Goal: Information Seeking & Learning: Learn about a topic

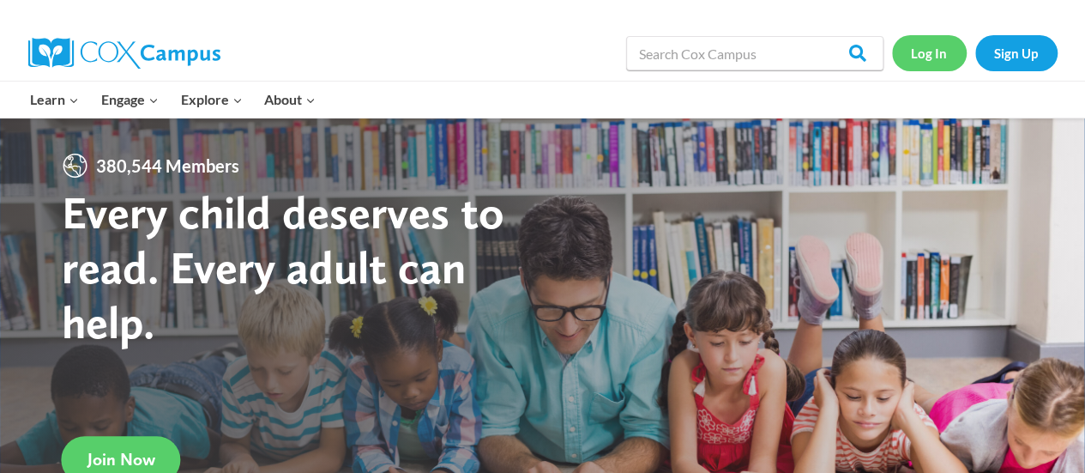
click at [923, 46] on link "Log In" at bounding box center [929, 52] width 75 height 35
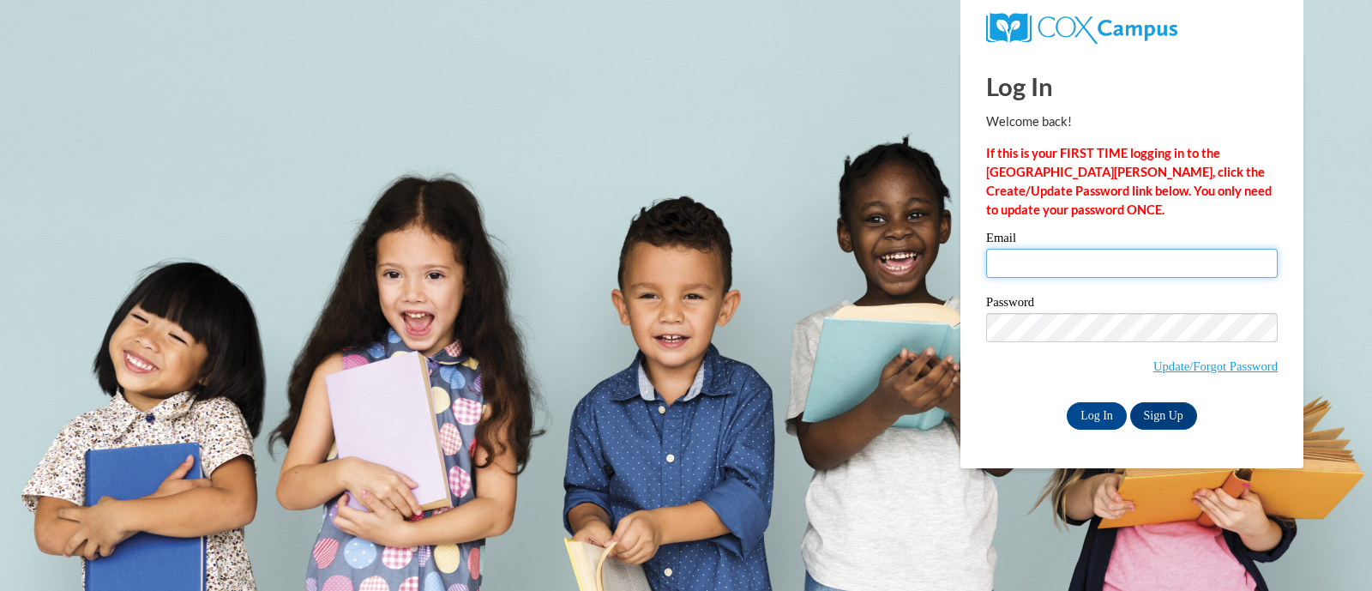
click at [1133, 263] on input "Email" at bounding box center [1132, 263] width 292 height 29
type input "brittany.czarny@rusd.org"
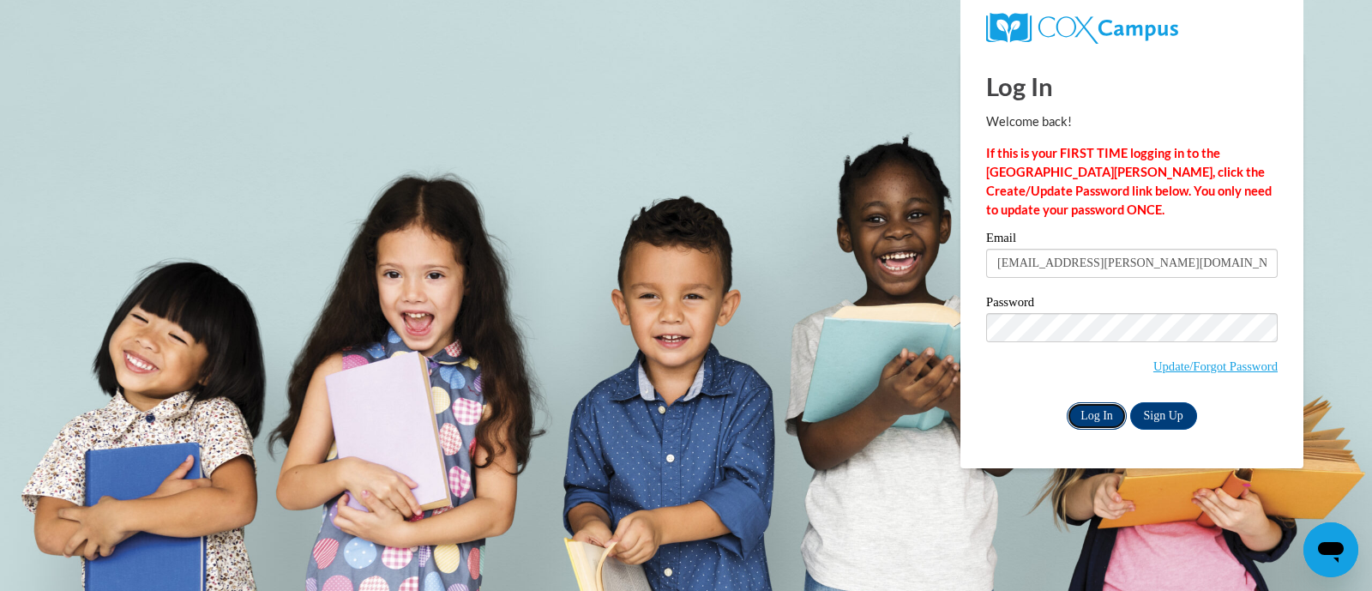
click at [1102, 417] on input "Log In" at bounding box center [1097, 415] width 60 height 27
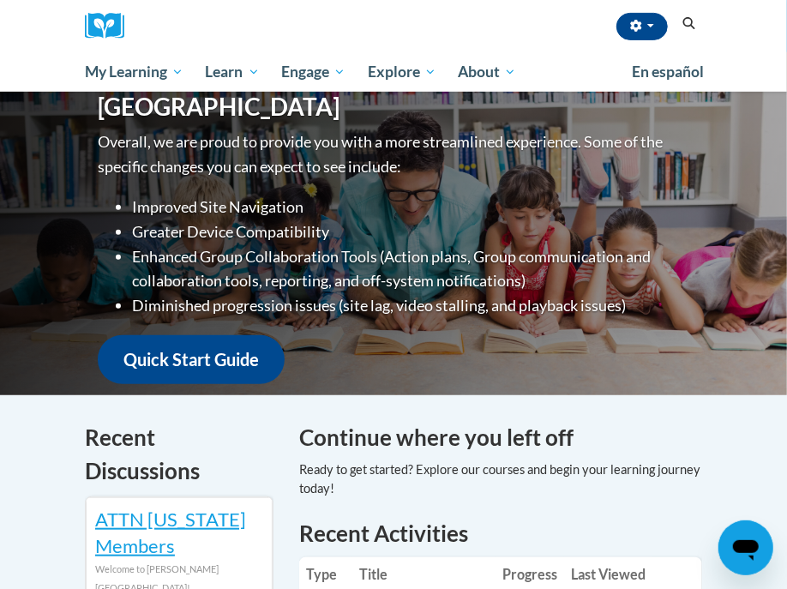
scroll to position [643, 0]
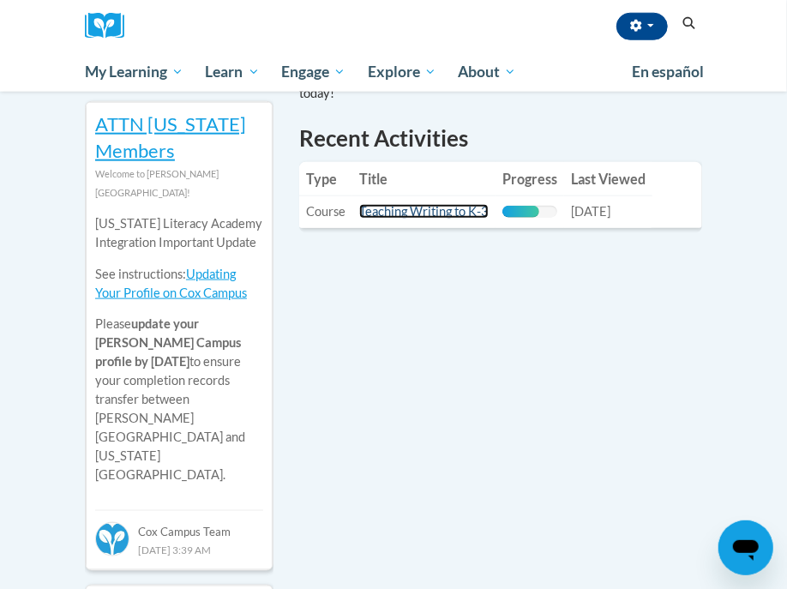
click at [427, 217] on link "Teaching Writing to K-3" at bounding box center [424, 211] width 130 height 15
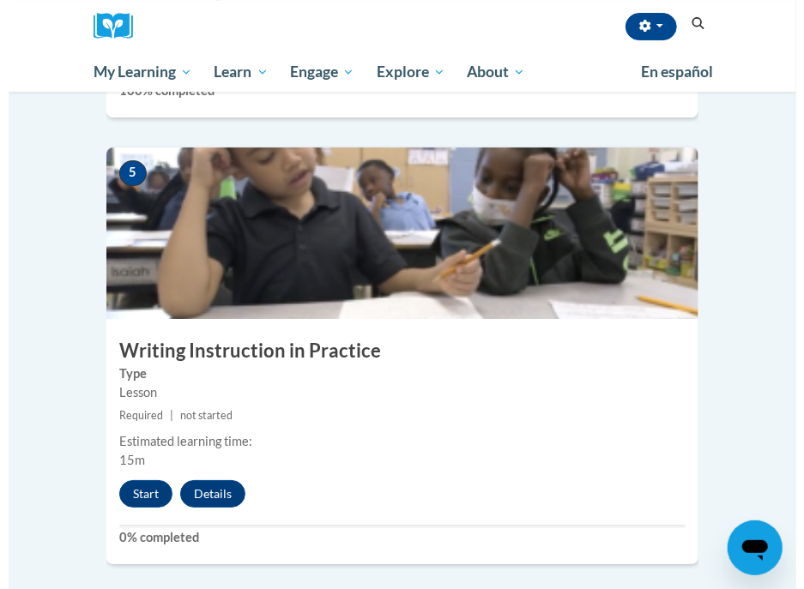
scroll to position [2139, 0]
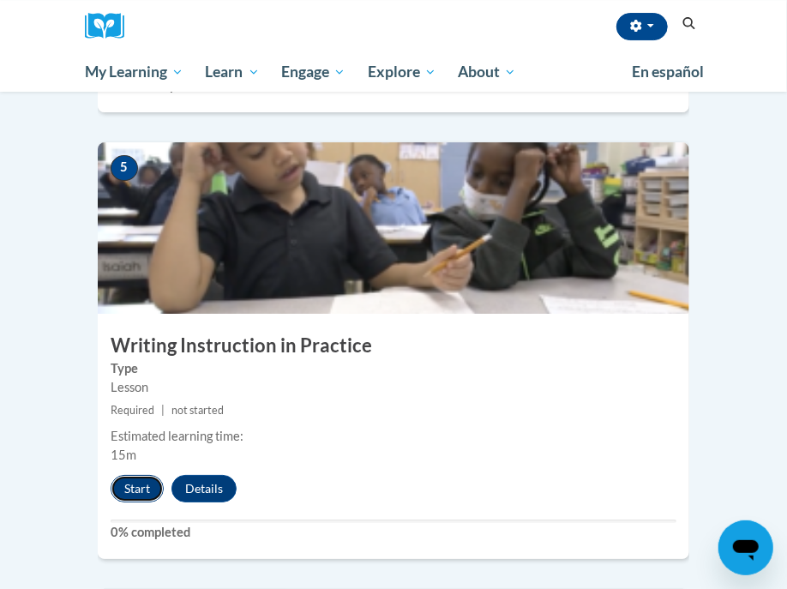
click at [142, 475] on button "Start" at bounding box center [137, 488] width 53 height 27
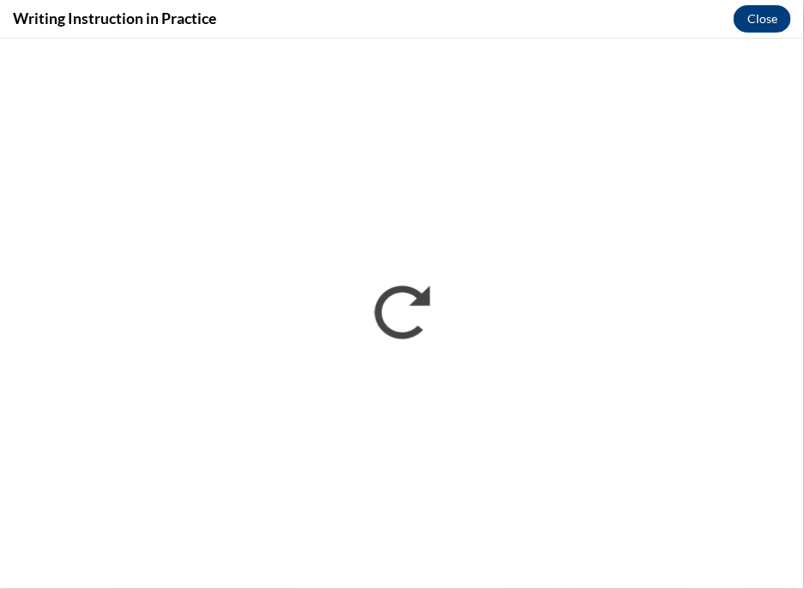
scroll to position [0, 0]
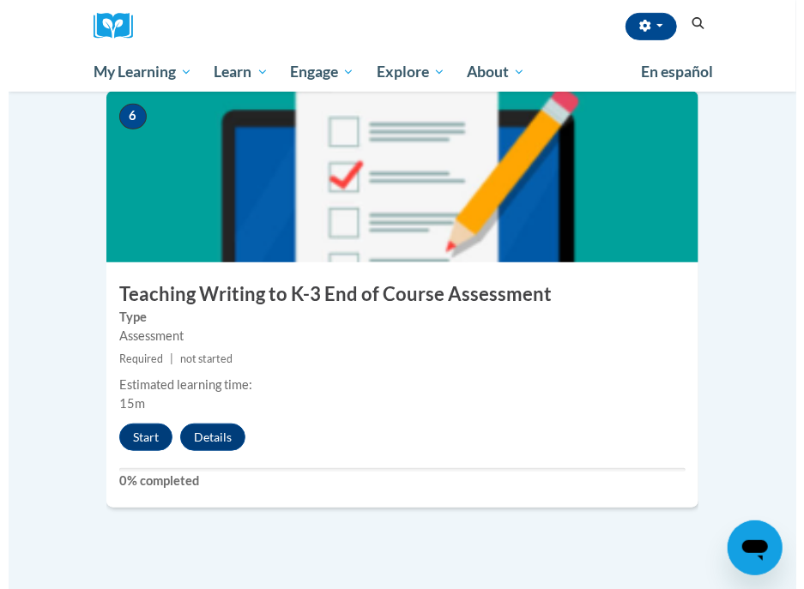
scroll to position [2639, 0]
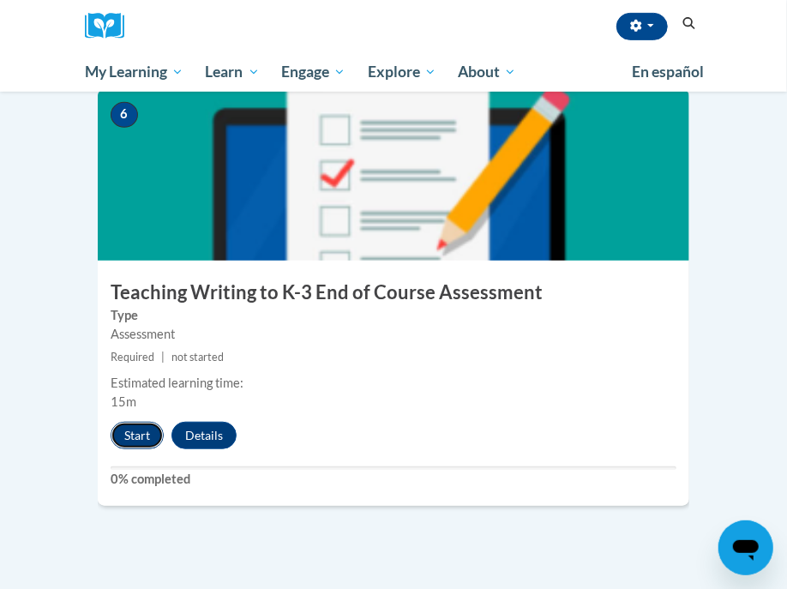
click at [137, 422] on button "Start" at bounding box center [137, 435] width 53 height 27
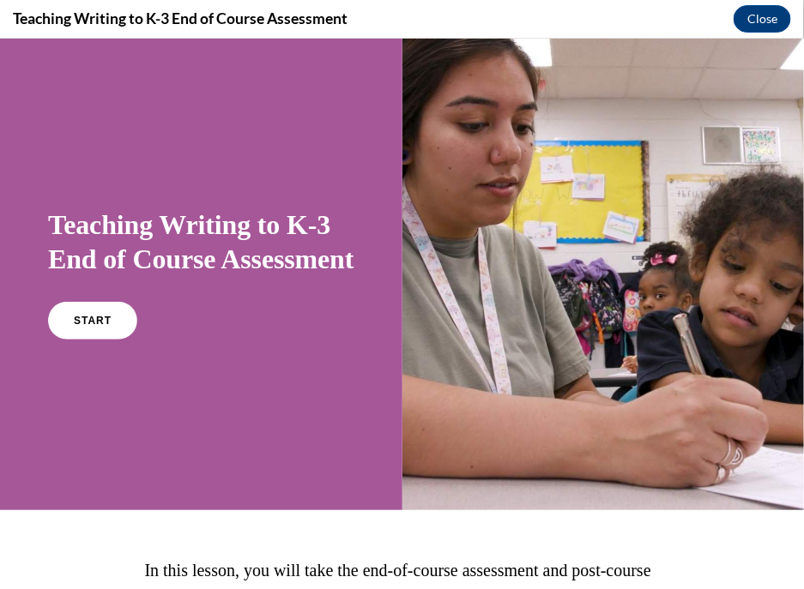
scroll to position [0, 0]
click at [94, 327] on span "START" at bounding box center [92, 320] width 39 height 13
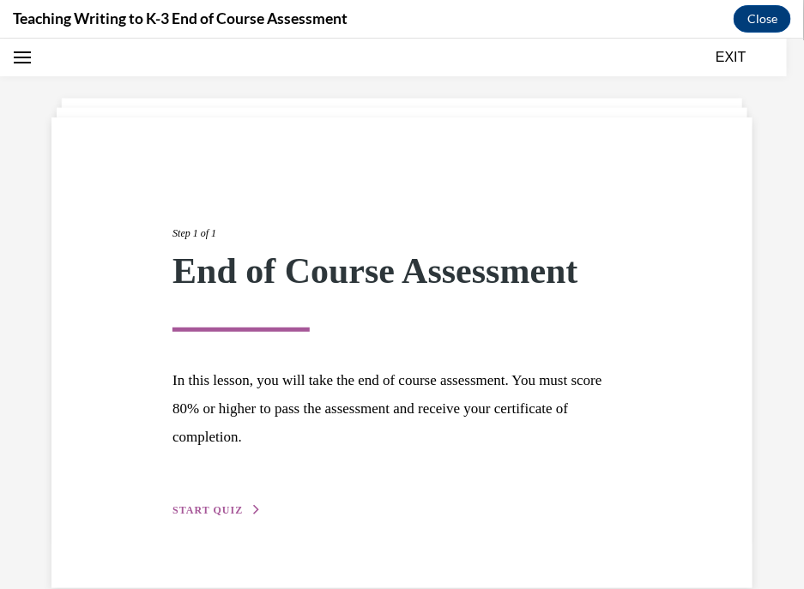
scroll to position [85, 0]
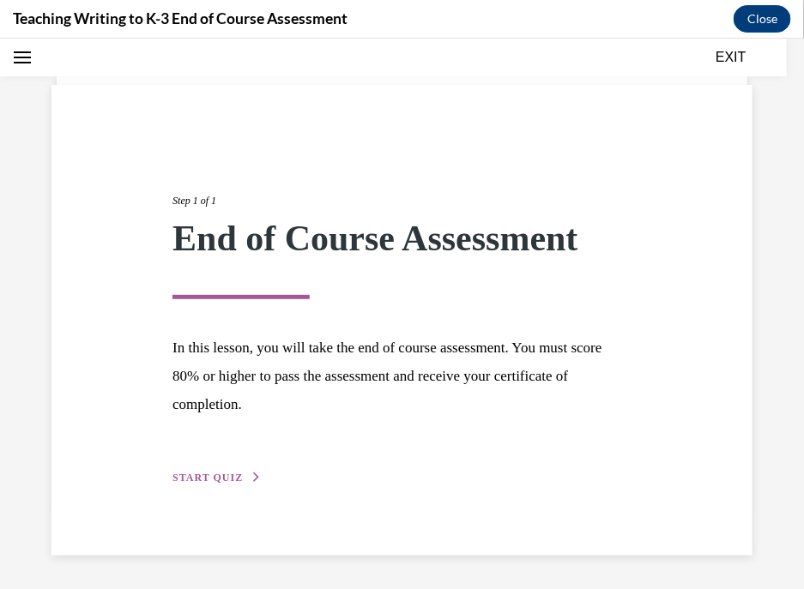
click at [196, 475] on span "START QUIZ" at bounding box center [207, 477] width 70 height 12
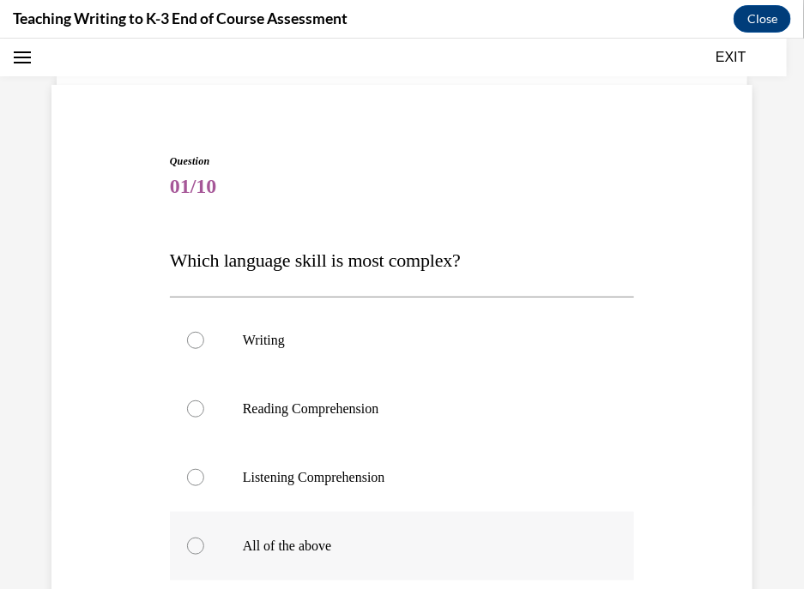
click at [196, 544] on div at bounding box center [195, 545] width 17 height 17
click at [196, 544] on input "All of the above" at bounding box center [195, 545] width 17 height 17
radio input "true"
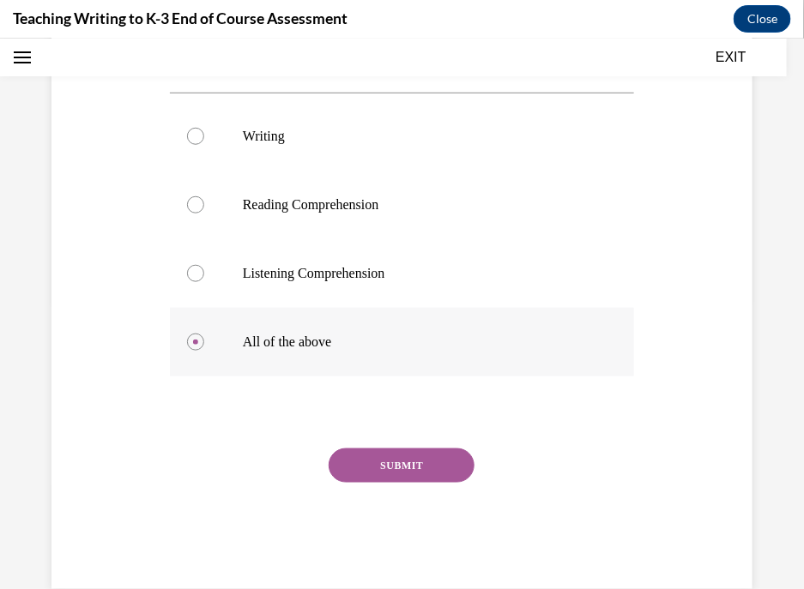
scroll to position [290, 0]
click at [424, 465] on button "SUBMIT" at bounding box center [402, 464] width 146 height 34
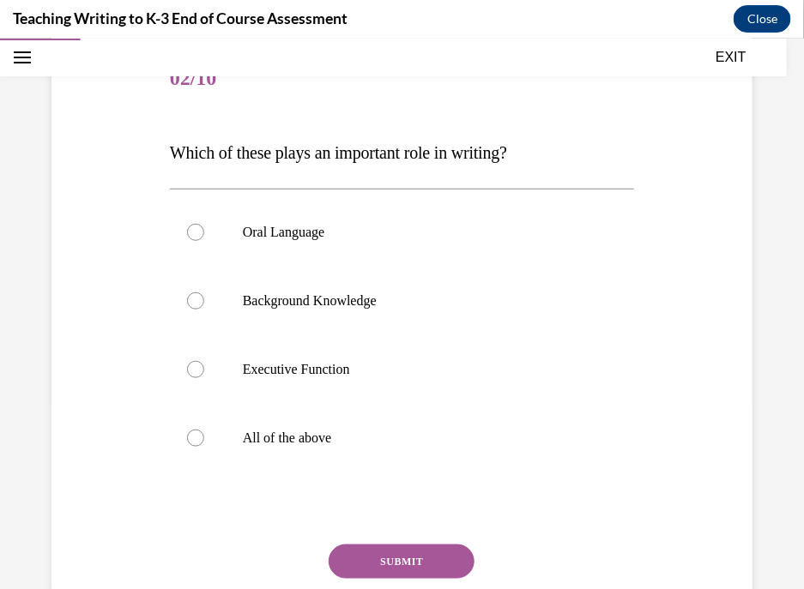
scroll to position [196, 0]
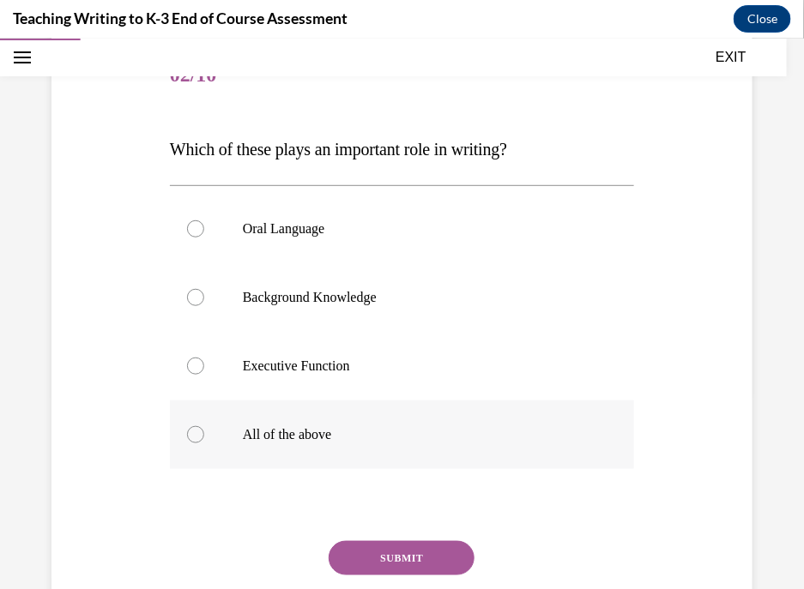
click at [263, 432] on p "All of the above" at bounding box center [417, 433] width 348 height 17
click at [204, 432] on input "All of the above" at bounding box center [195, 433] width 17 height 17
radio input "true"
click at [413, 562] on button "SUBMIT" at bounding box center [402, 557] width 146 height 34
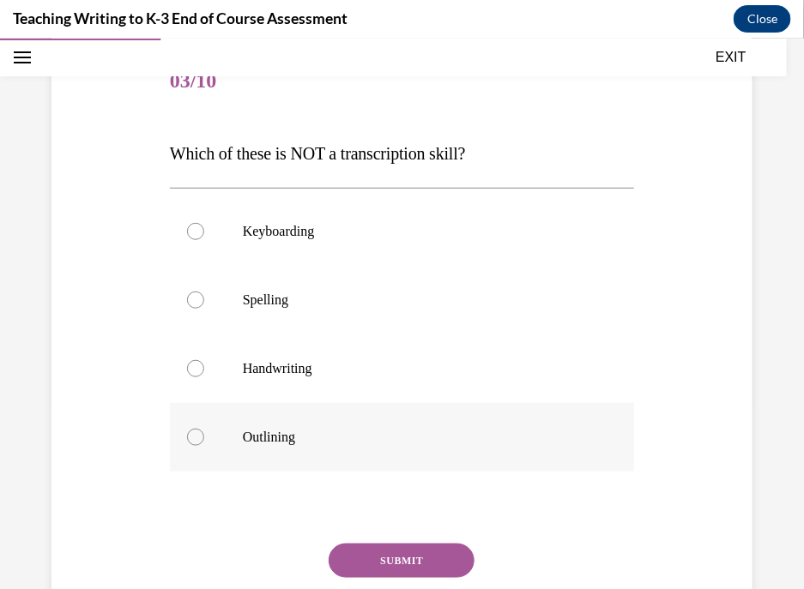
click at [280, 445] on label "Outlining" at bounding box center [402, 436] width 464 height 69
click at [204, 445] on input "Outlining" at bounding box center [195, 436] width 17 height 17
radio input "true"
click at [429, 564] on button "SUBMIT" at bounding box center [402, 560] width 146 height 34
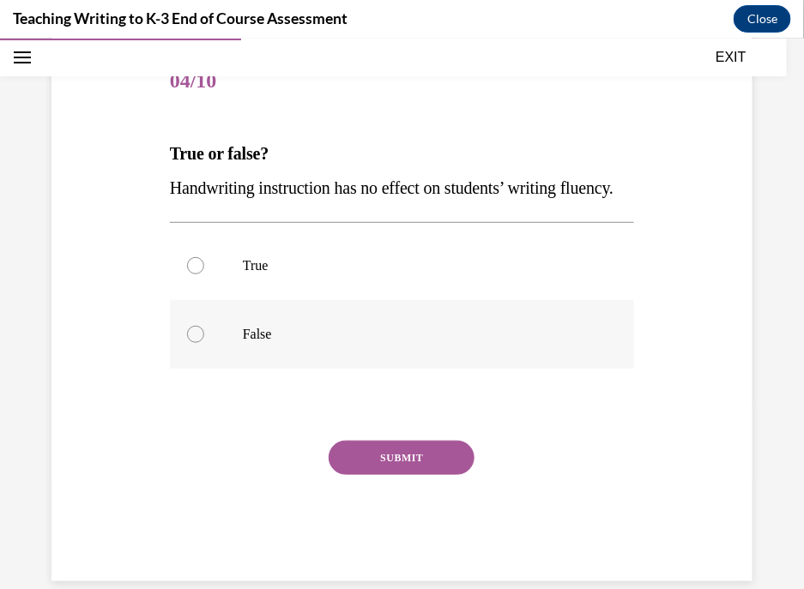
click at [240, 368] on label "False" at bounding box center [402, 333] width 464 height 69
click at [204, 342] on input "False" at bounding box center [195, 333] width 17 height 17
radio input "true"
click at [397, 474] on button "SUBMIT" at bounding box center [402, 457] width 146 height 34
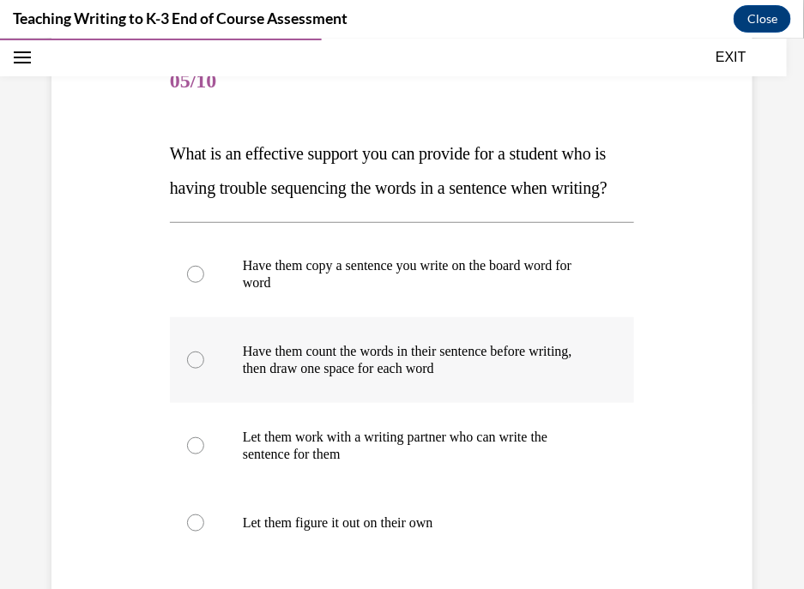
click at [449, 377] on p "Have them count the words in their sentence before writing, then draw one space…" at bounding box center [417, 359] width 348 height 34
click at [204, 368] on input "Have them count the words in their sentence before writing, then draw one space…" at bounding box center [195, 359] width 17 height 17
radio input "true"
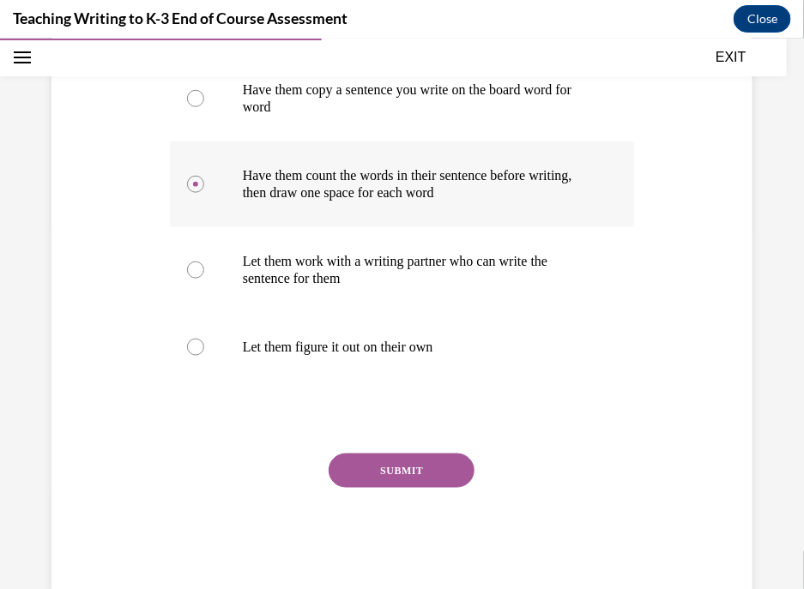
scroll to position [370, 0]
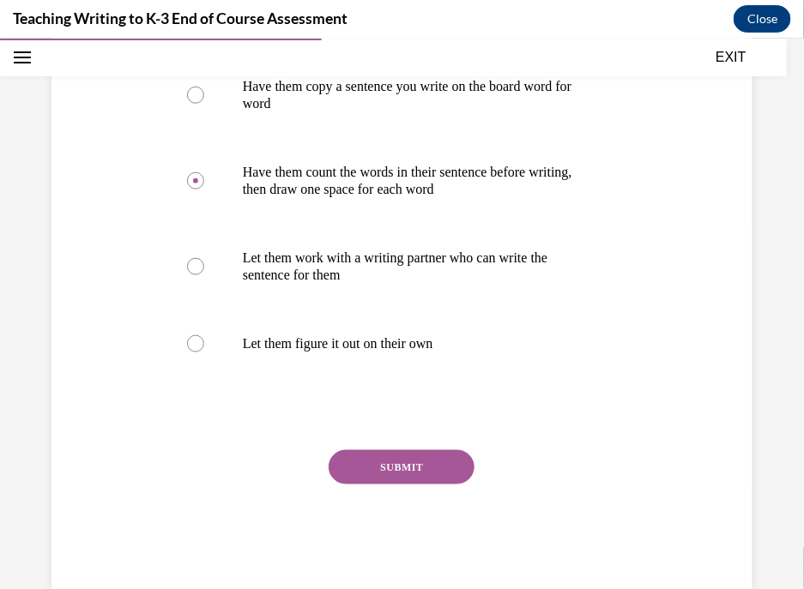
click at [412, 484] on button "SUBMIT" at bounding box center [402, 466] width 146 height 34
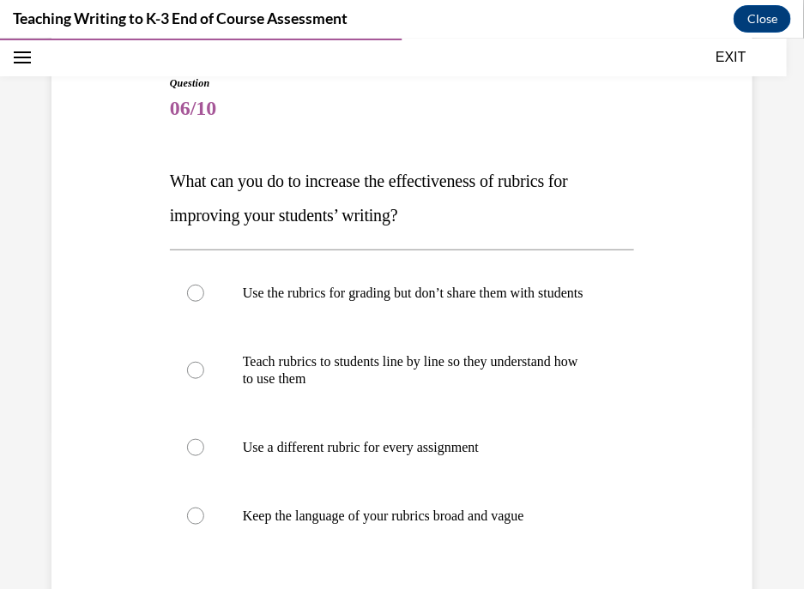
scroll to position [164, 0]
click at [356, 383] on p "Teach rubrics to students line by line so they understand how to use them" at bounding box center [417, 369] width 348 height 34
click at [204, 377] on input "Teach rubrics to students line by line so they understand how to use them" at bounding box center [195, 368] width 17 height 17
radio input "true"
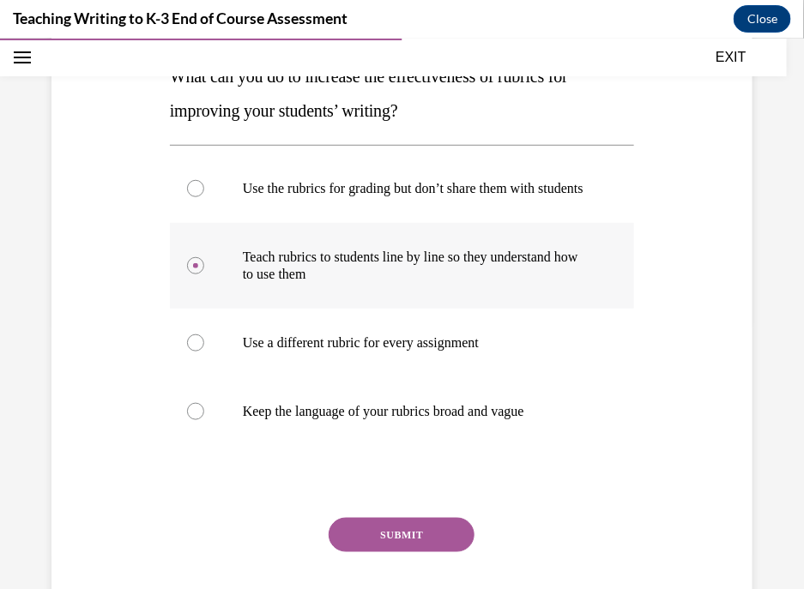
scroll to position [388, 0]
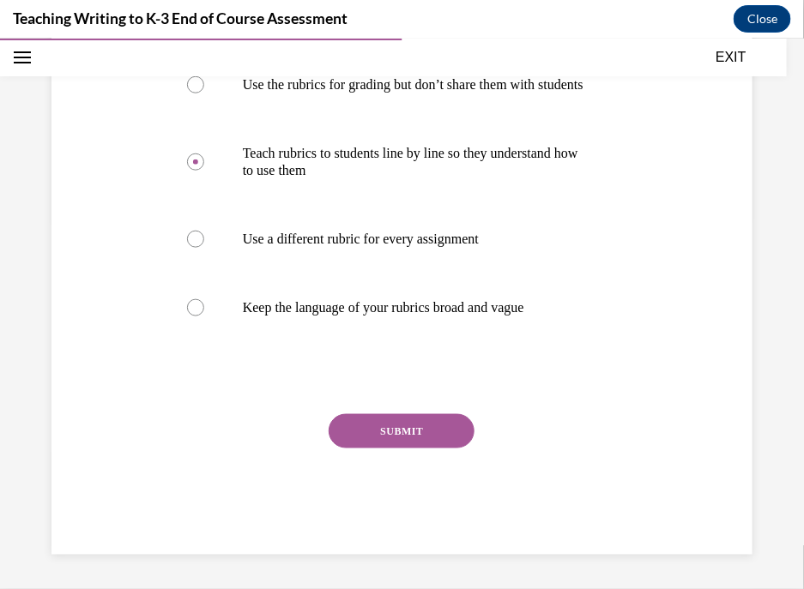
click at [395, 430] on button "SUBMIT" at bounding box center [402, 430] width 146 height 34
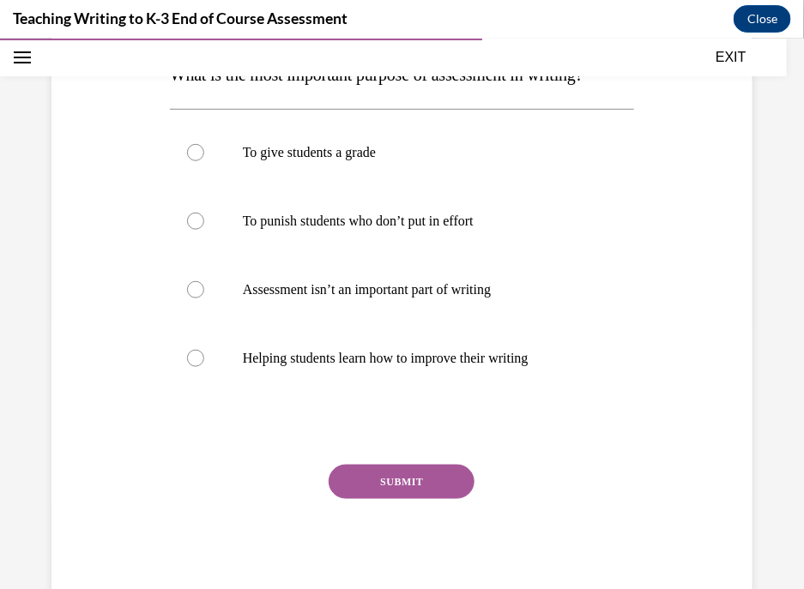
scroll to position [274, 0]
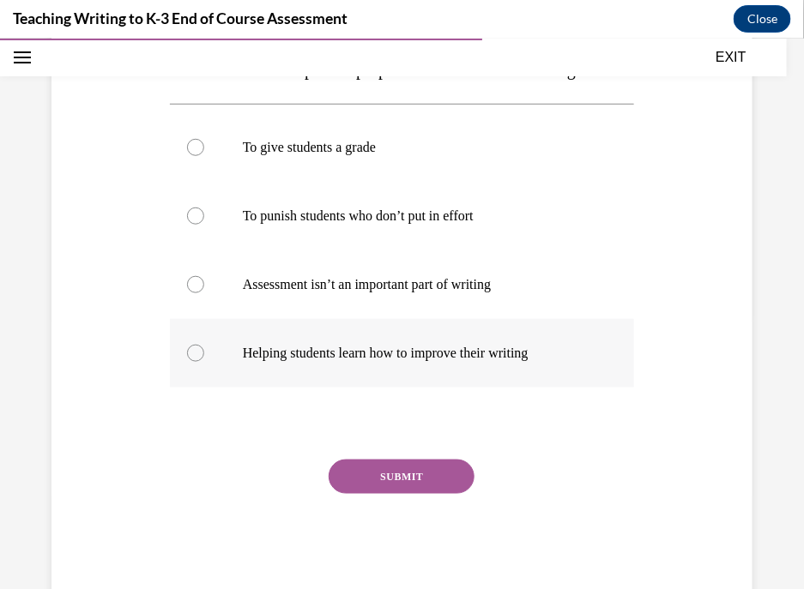
click at [412, 387] on label "Helping students learn how to improve their writing" at bounding box center [402, 352] width 464 height 69
click at [204, 361] on input "Helping students learn how to improve their writing" at bounding box center [195, 352] width 17 height 17
radio input "true"
click at [405, 493] on button "SUBMIT" at bounding box center [402, 476] width 146 height 34
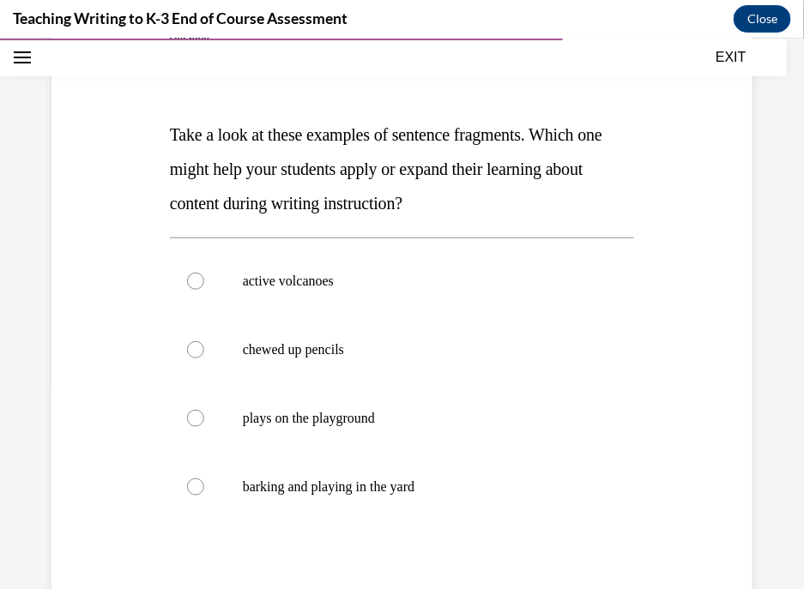
scroll to position [226, 0]
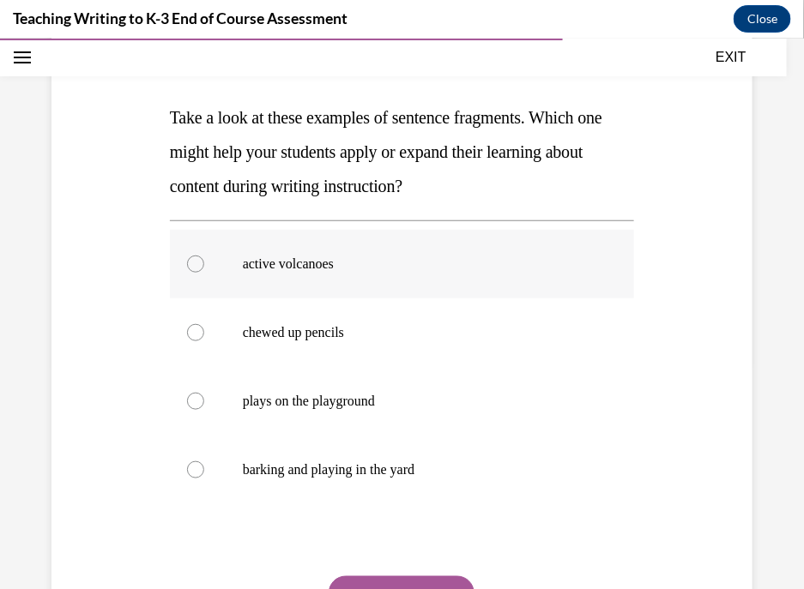
click at [300, 262] on p "active volcanoes" at bounding box center [417, 263] width 348 height 17
click at [204, 262] on input "active volcanoes" at bounding box center [195, 263] width 17 height 17
radio input "true"
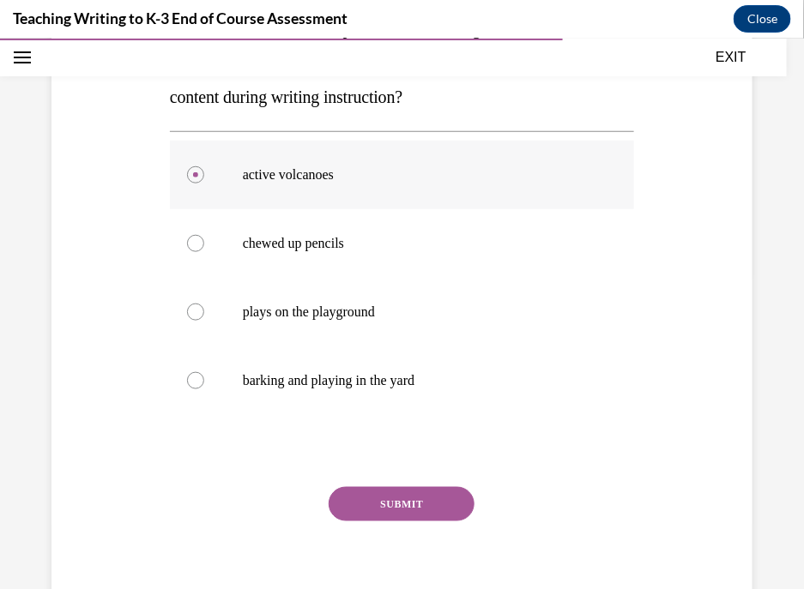
scroll to position [388, 0]
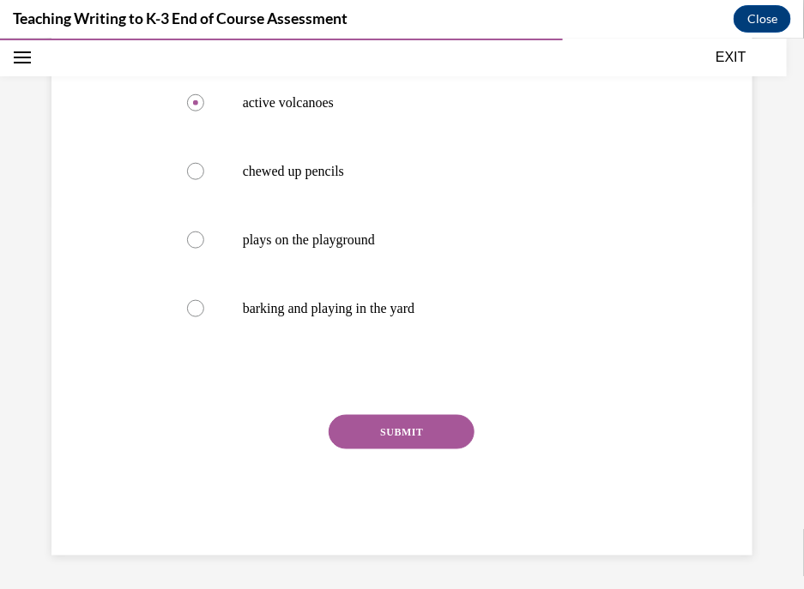
click at [400, 431] on button "SUBMIT" at bounding box center [402, 431] width 146 height 34
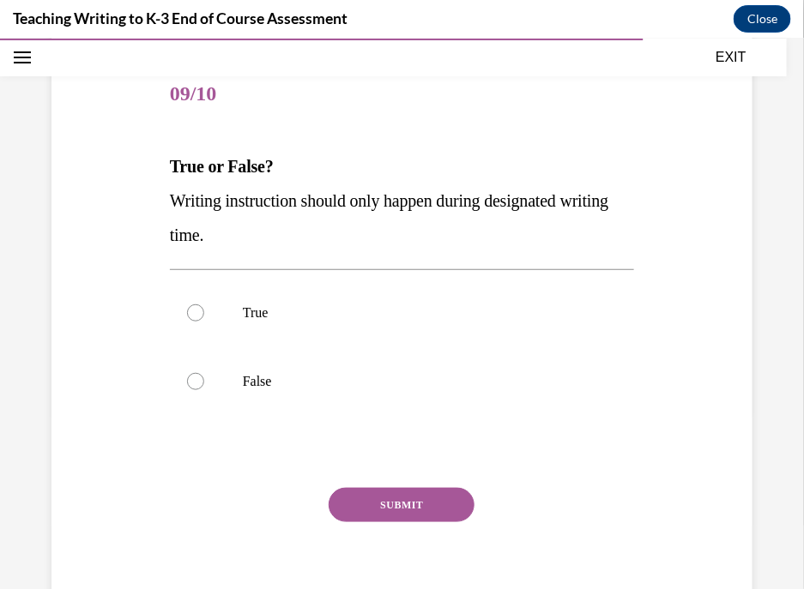
scroll to position [178, 0]
click at [214, 383] on label "False" at bounding box center [402, 380] width 464 height 69
click at [204, 383] on input "False" at bounding box center [195, 379] width 17 height 17
radio input "true"
click at [425, 511] on button "SUBMIT" at bounding box center [402, 503] width 146 height 34
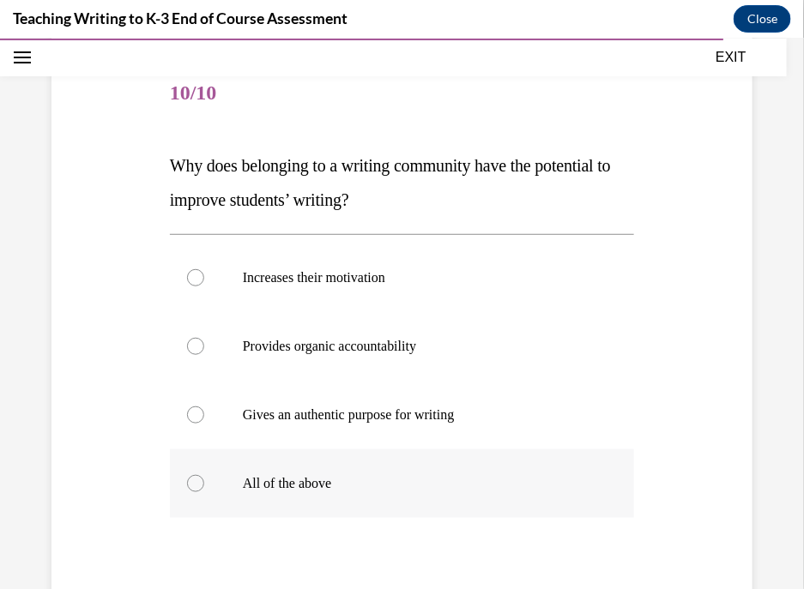
click at [203, 495] on label "All of the above" at bounding box center [402, 483] width 464 height 69
click at [203, 492] on input "All of the above" at bounding box center [195, 482] width 17 height 17
radio input "true"
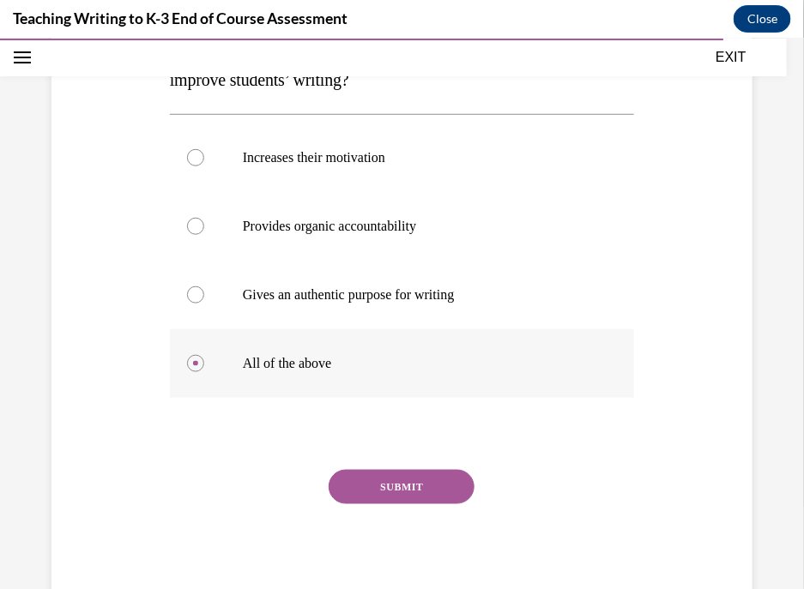
scroll to position [353, 0]
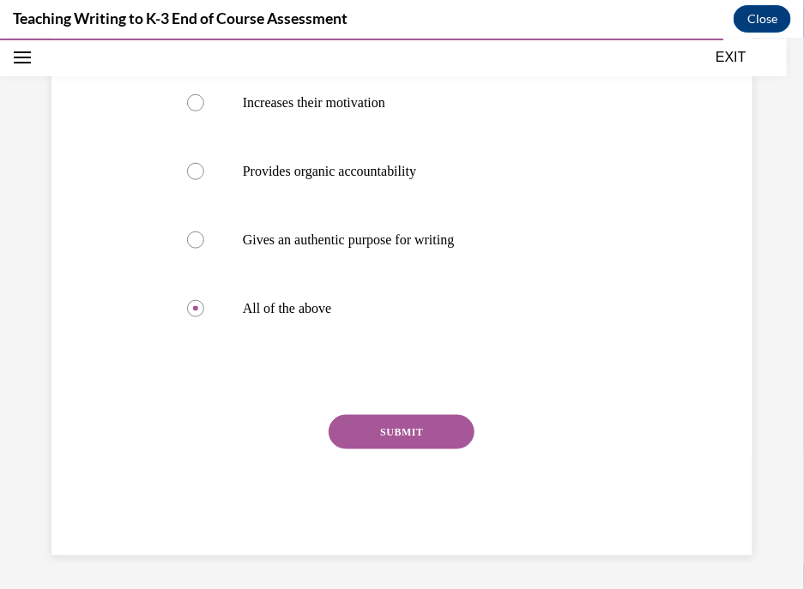
click at [382, 431] on button "SUBMIT" at bounding box center [402, 431] width 146 height 34
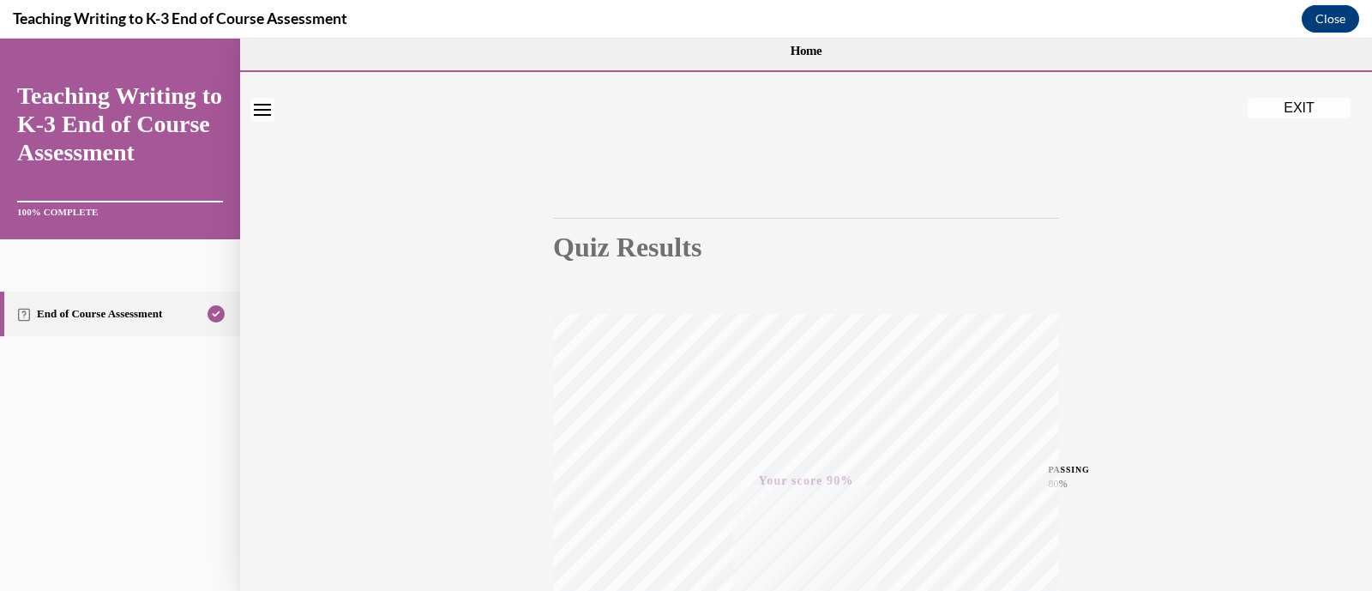
scroll to position [0, 0]
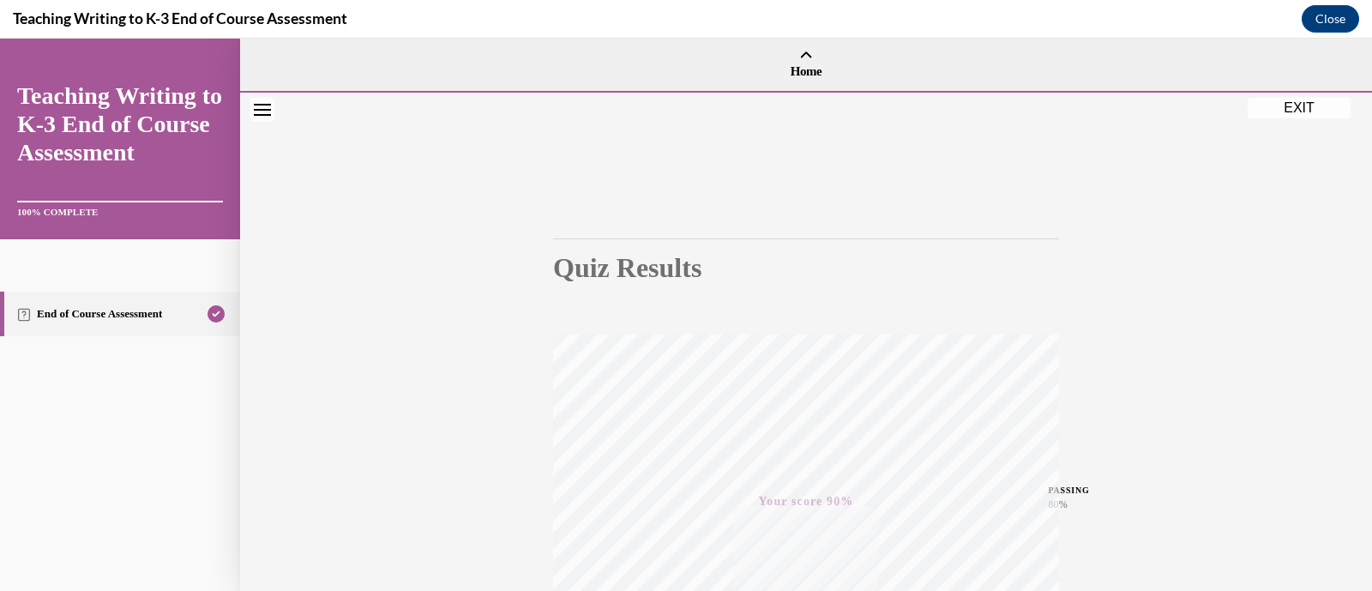
click at [787, 106] on button "EXIT" at bounding box center [1299, 108] width 103 height 21
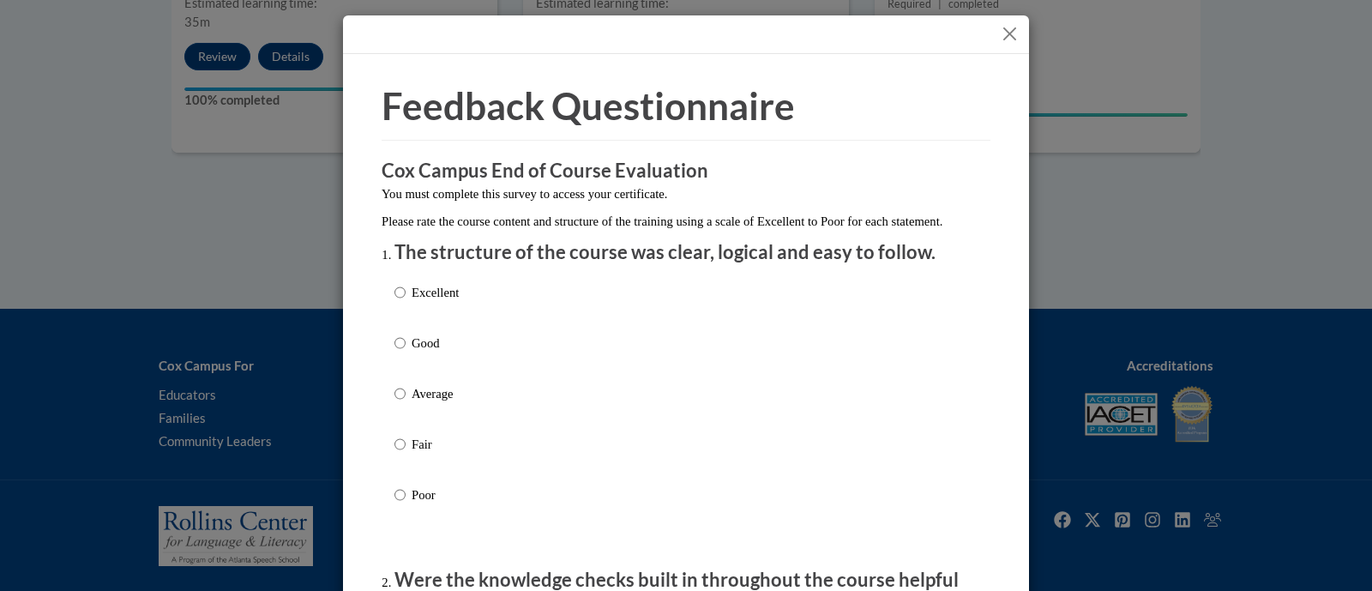
click at [435, 353] on p "Good" at bounding box center [435, 343] width 47 height 19
click at [406, 353] on input "Good" at bounding box center [400, 343] width 11 height 19
radio input "true"
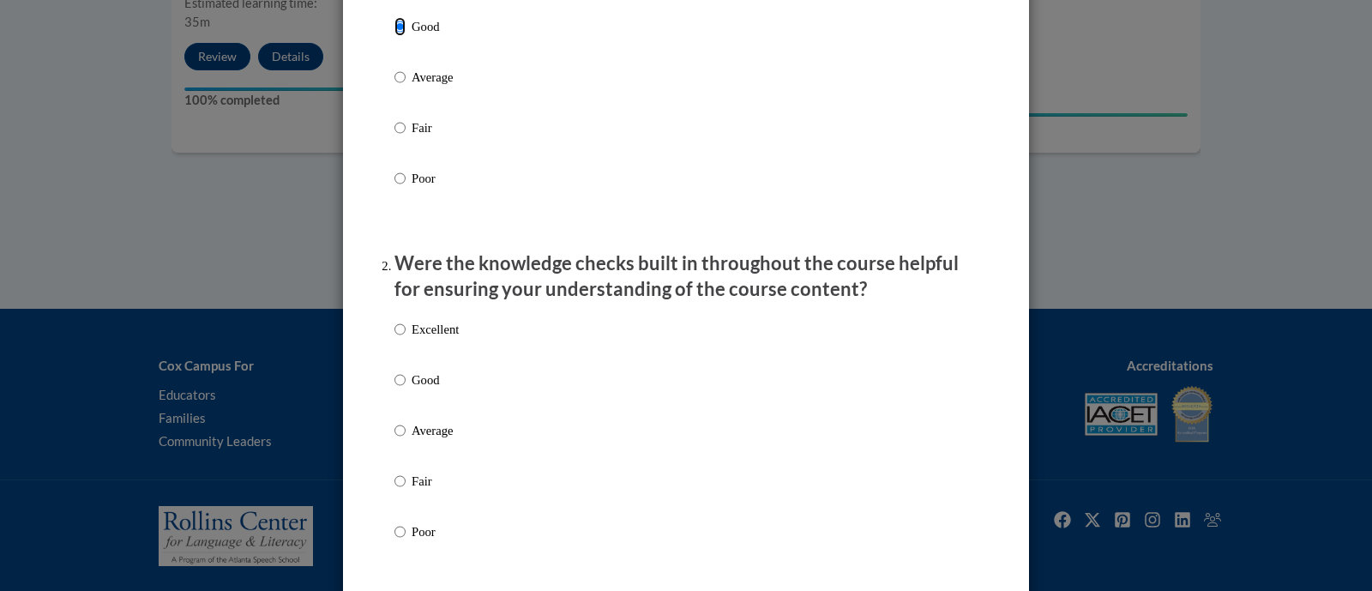
scroll to position [536, 0]
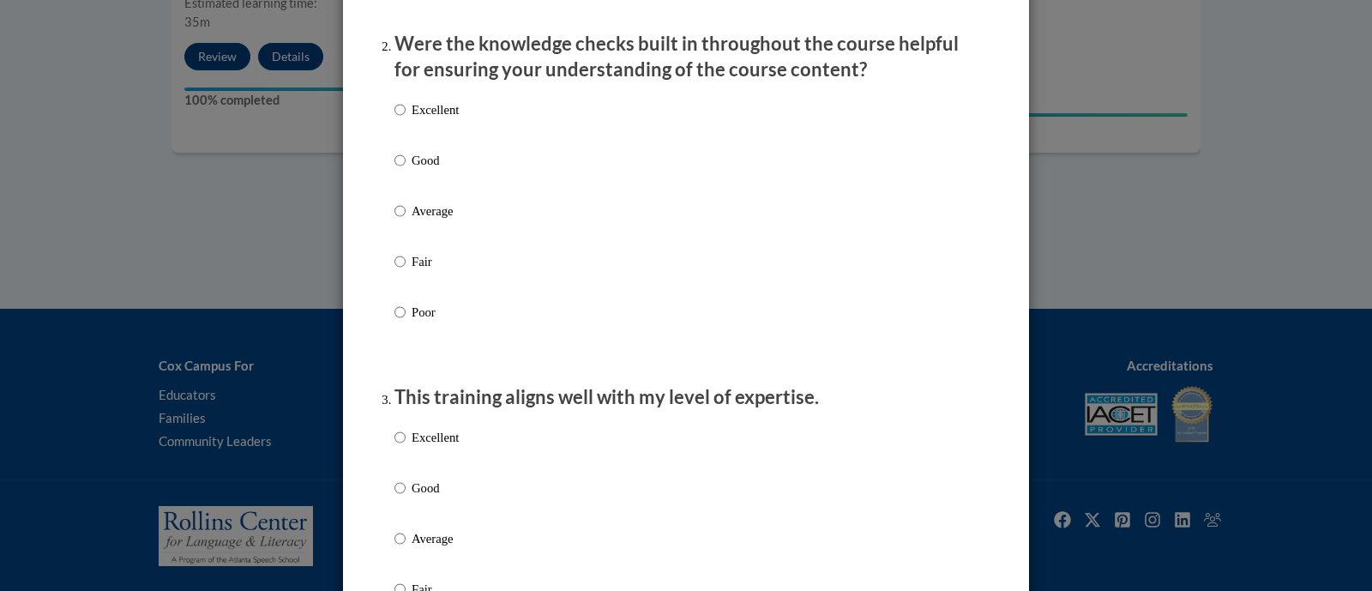
click at [431, 220] on p "Average" at bounding box center [435, 211] width 47 height 19
click at [406, 220] on input "Average" at bounding box center [400, 211] width 11 height 19
radio input "true"
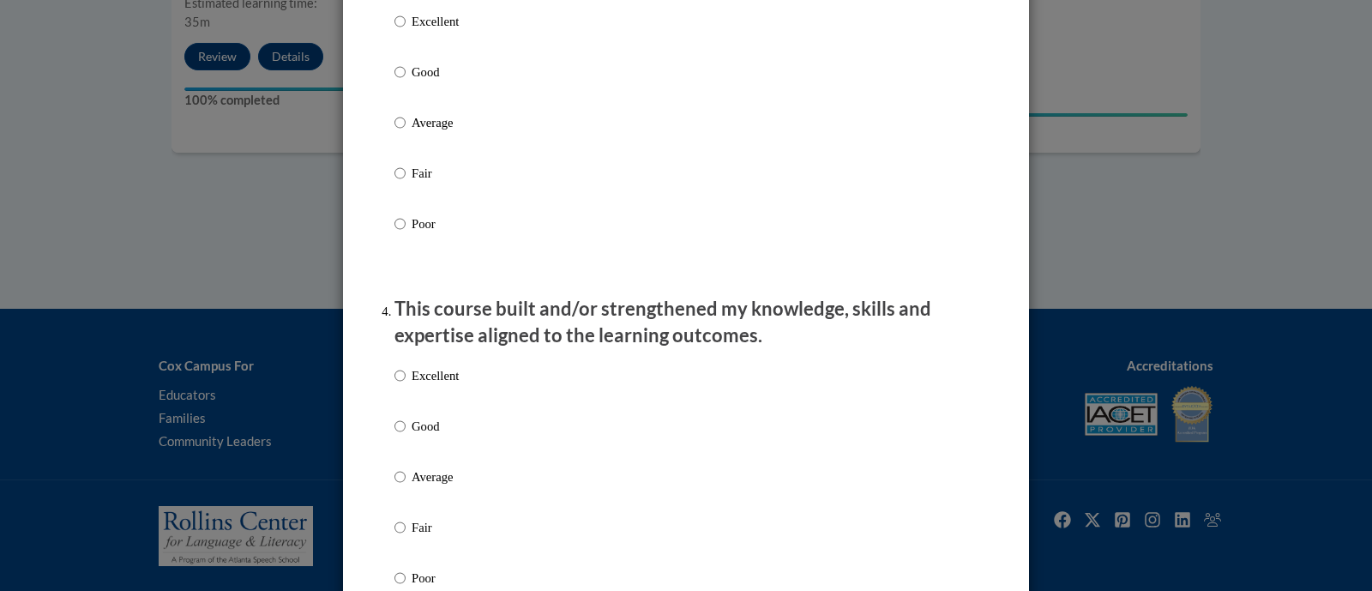
scroll to position [965, 0]
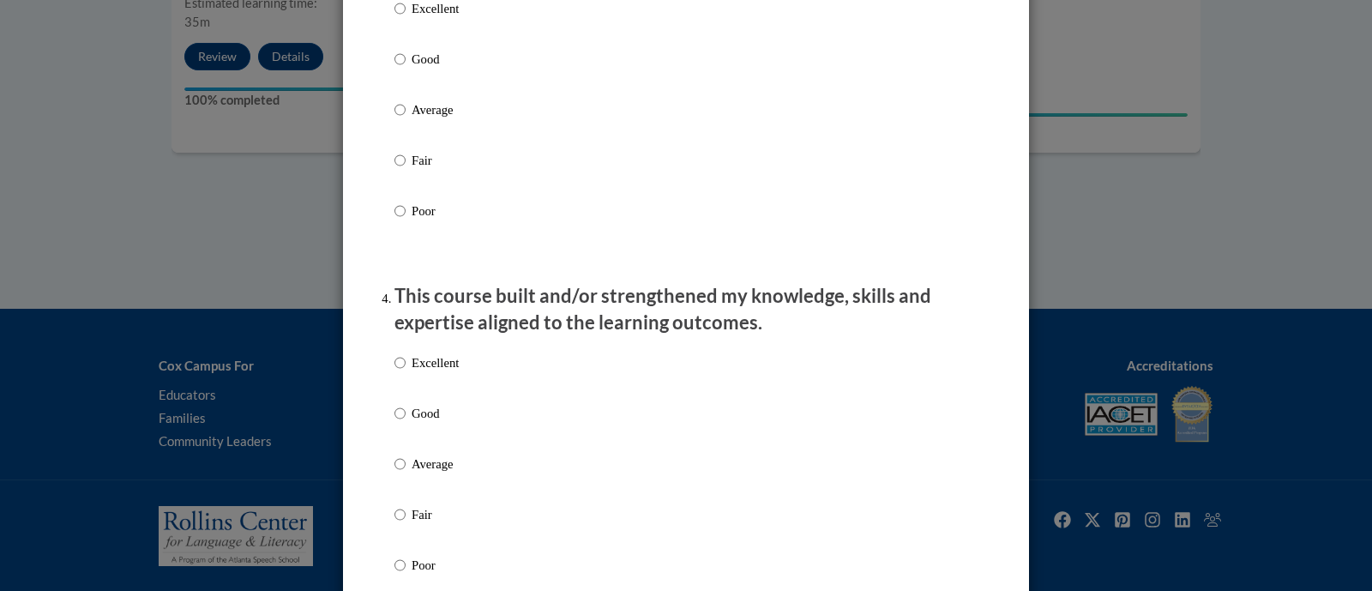
click at [431, 170] on p "Fair" at bounding box center [435, 160] width 47 height 19
click at [406, 170] on input "Fair" at bounding box center [400, 160] width 11 height 19
radio input "true"
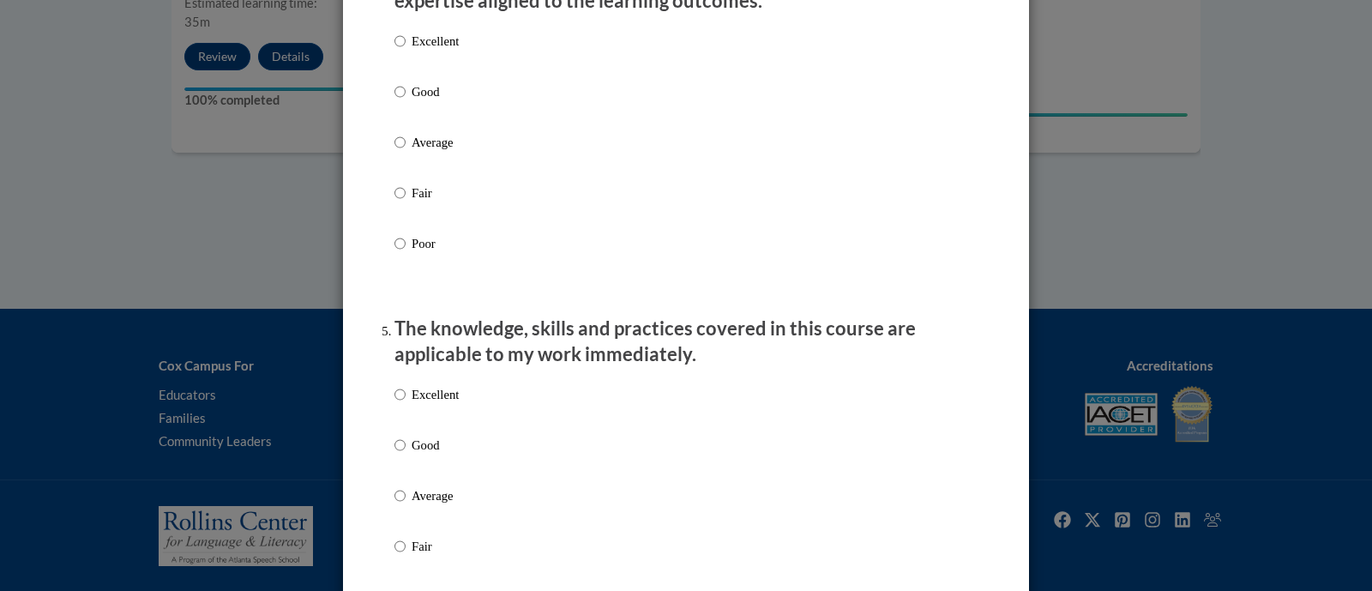
click at [420, 101] on p "Good" at bounding box center [435, 91] width 47 height 19
click at [406, 101] on input "Good" at bounding box center [400, 91] width 11 height 19
radio input "true"
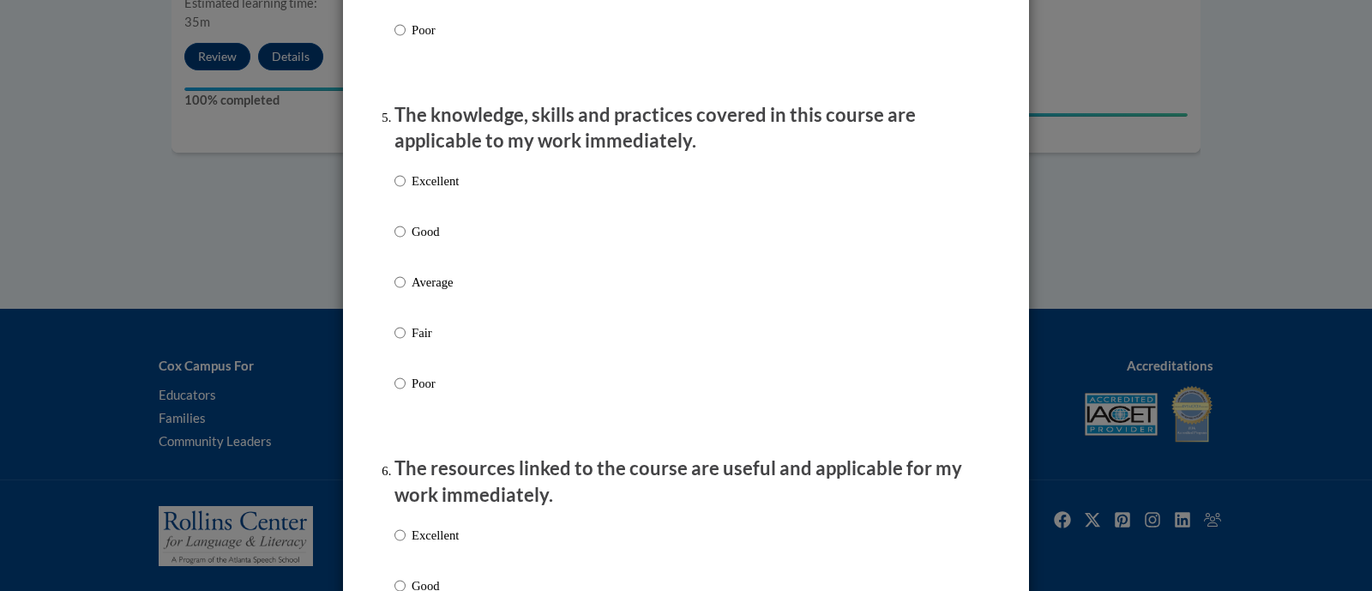
click at [437, 292] on p "Average" at bounding box center [435, 282] width 47 height 19
click at [406, 292] on input "Average" at bounding box center [400, 282] width 11 height 19
radio input "true"
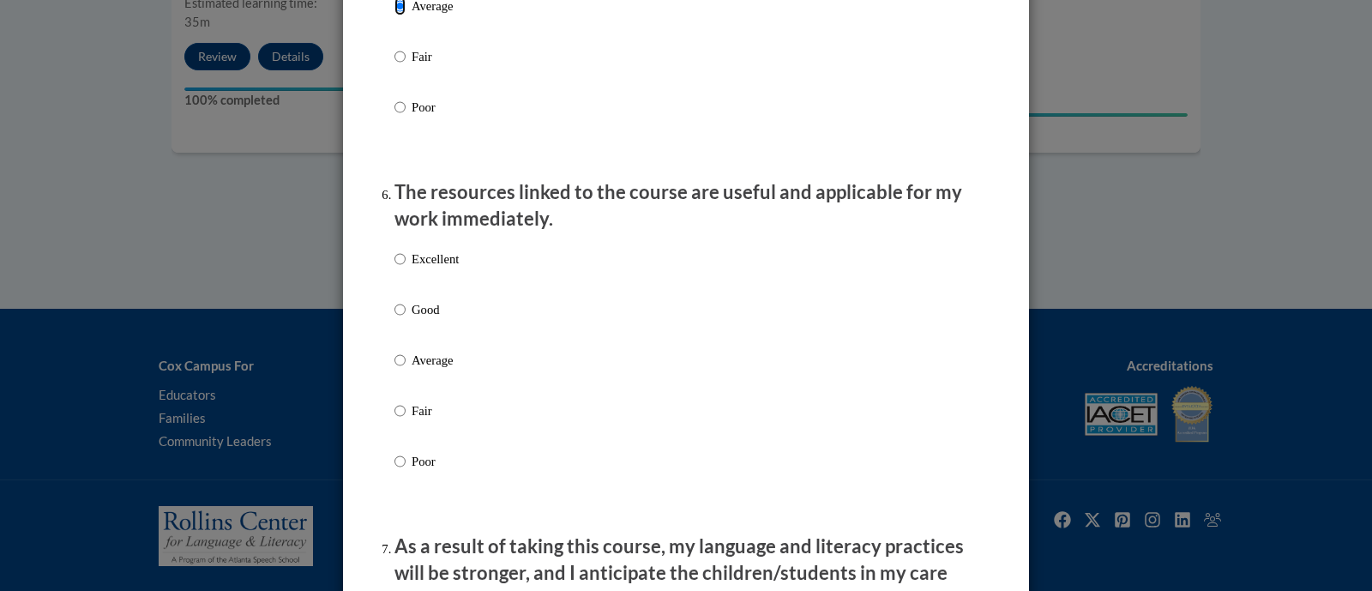
scroll to position [1823, 0]
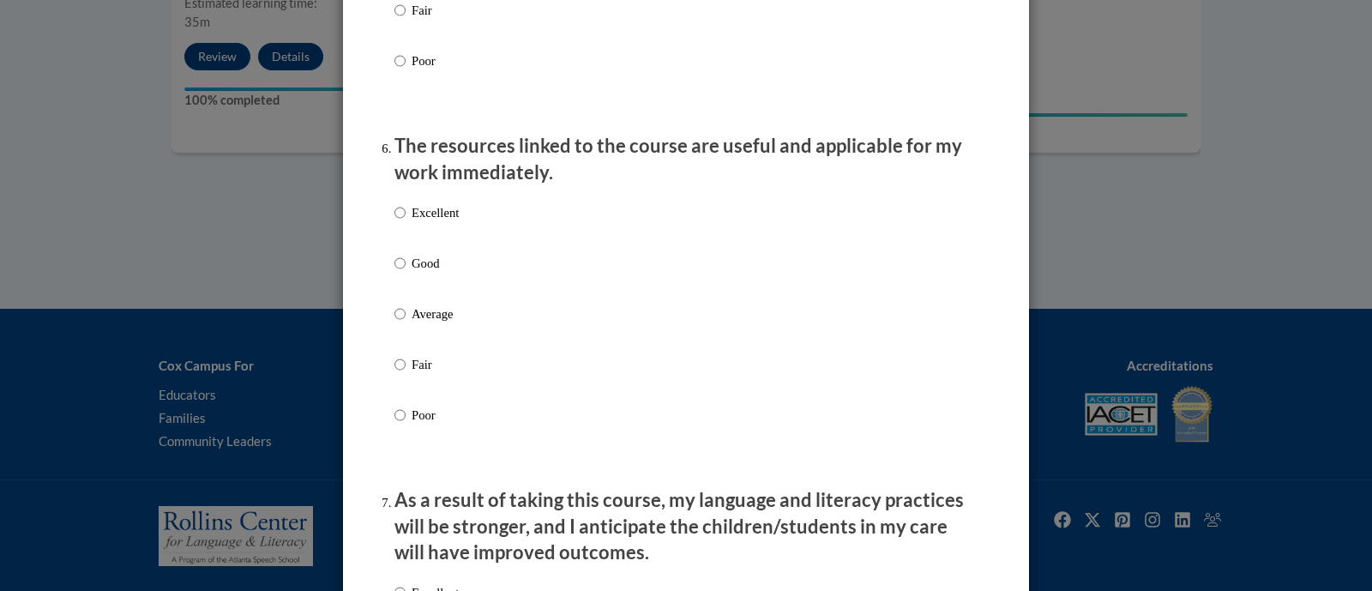
click at [415, 291] on label "Good" at bounding box center [427, 277] width 64 height 46
click at [406, 273] on input "Good" at bounding box center [400, 263] width 11 height 19
radio input "true"
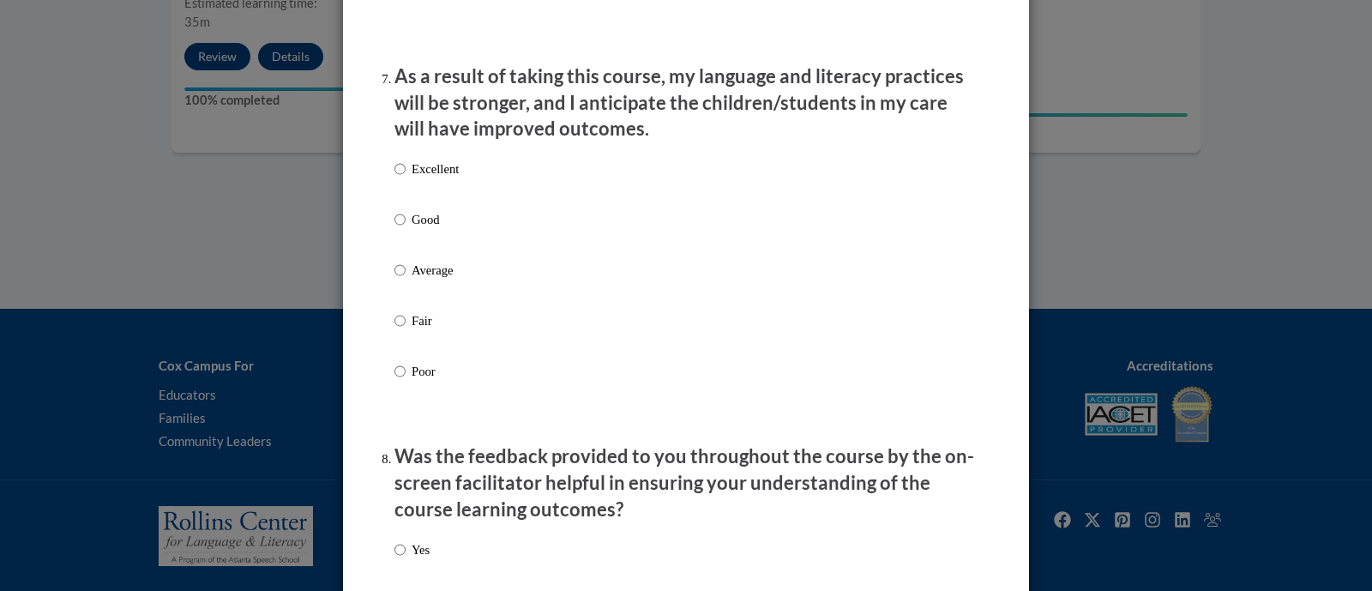
scroll to position [2252, 0]
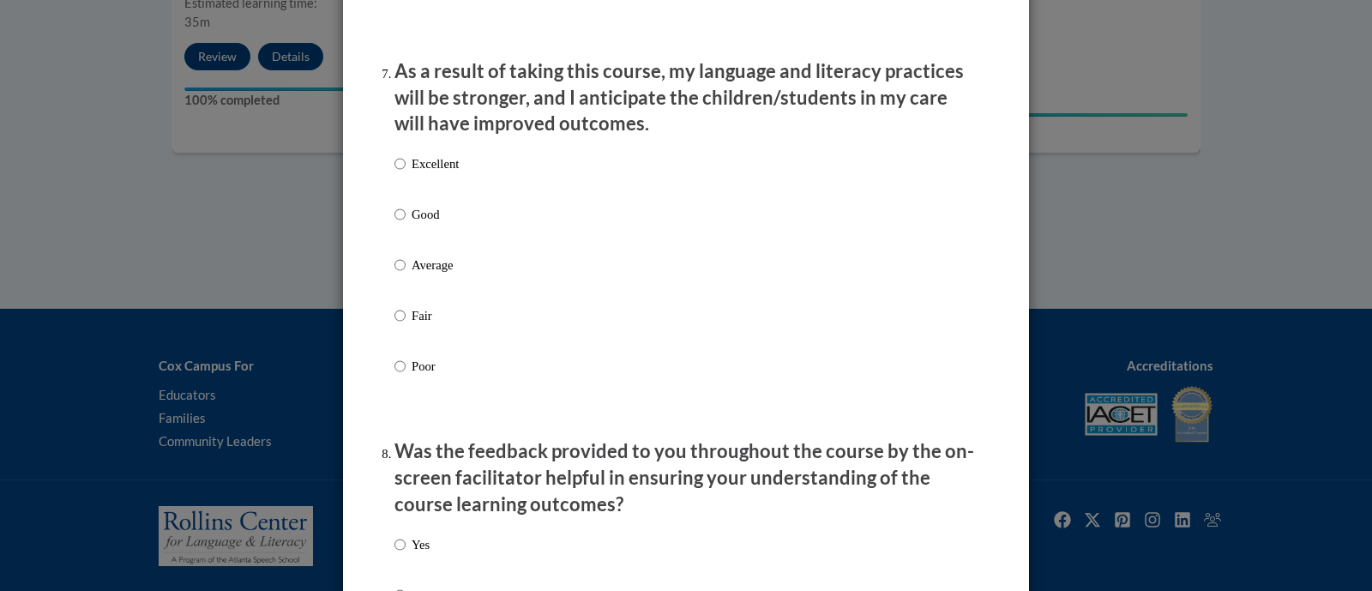
click at [435, 224] on p "Good" at bounding box center [435, 214] width 47 height 19
click at [406, 224] on input "Good" at bounding box center [400, 214] width 11 height 19
radio input "true"
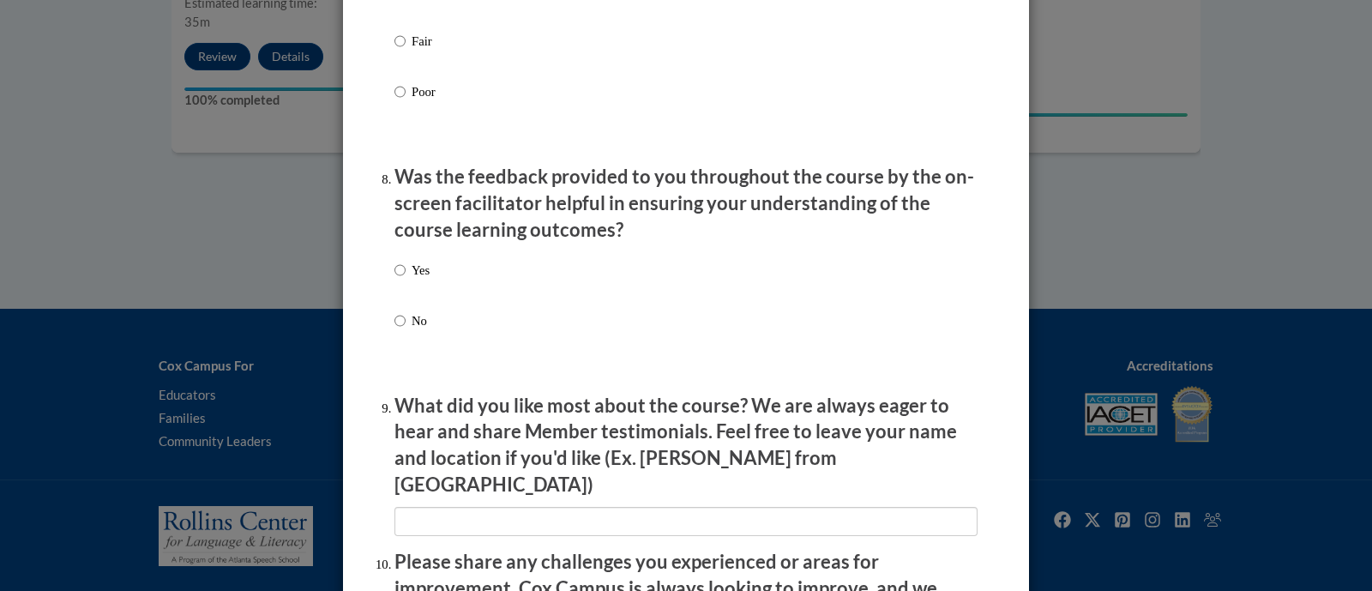
scroll to position [2573, 0]
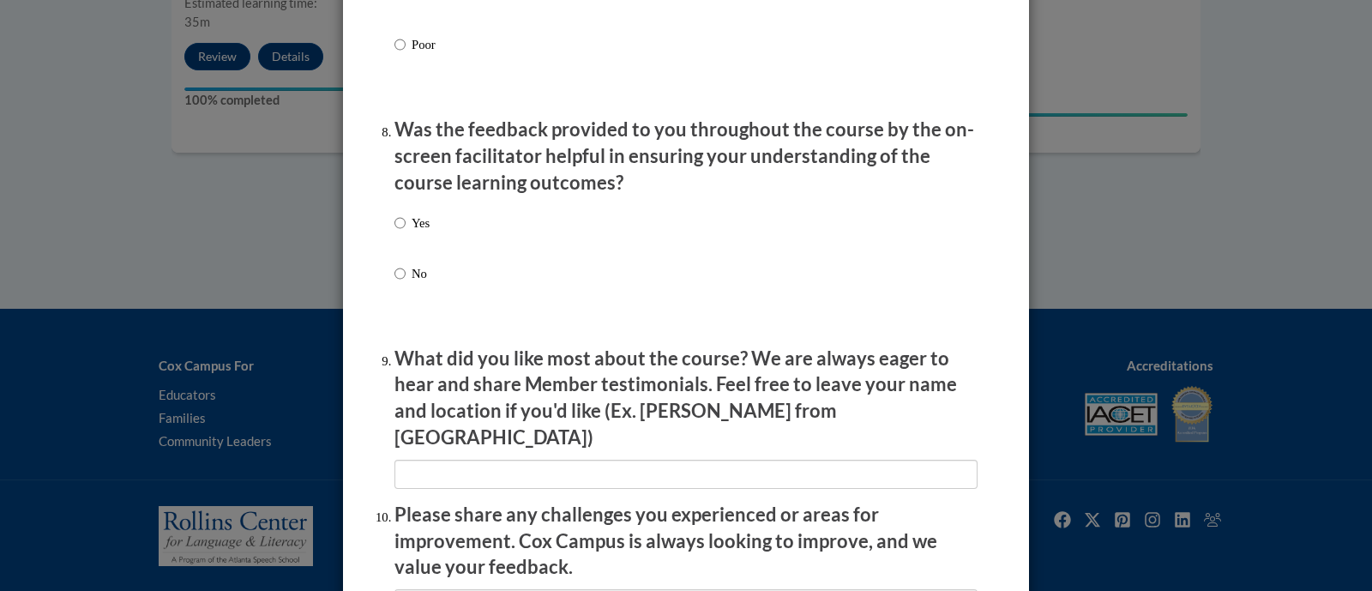
click at [412, 232] on p "Yes" at bounding box center [421, 223] width 18 height 19
click at [404, 232] on input "Yes" at bounding box center [400, 223] width 11 height 19
radio input "true"
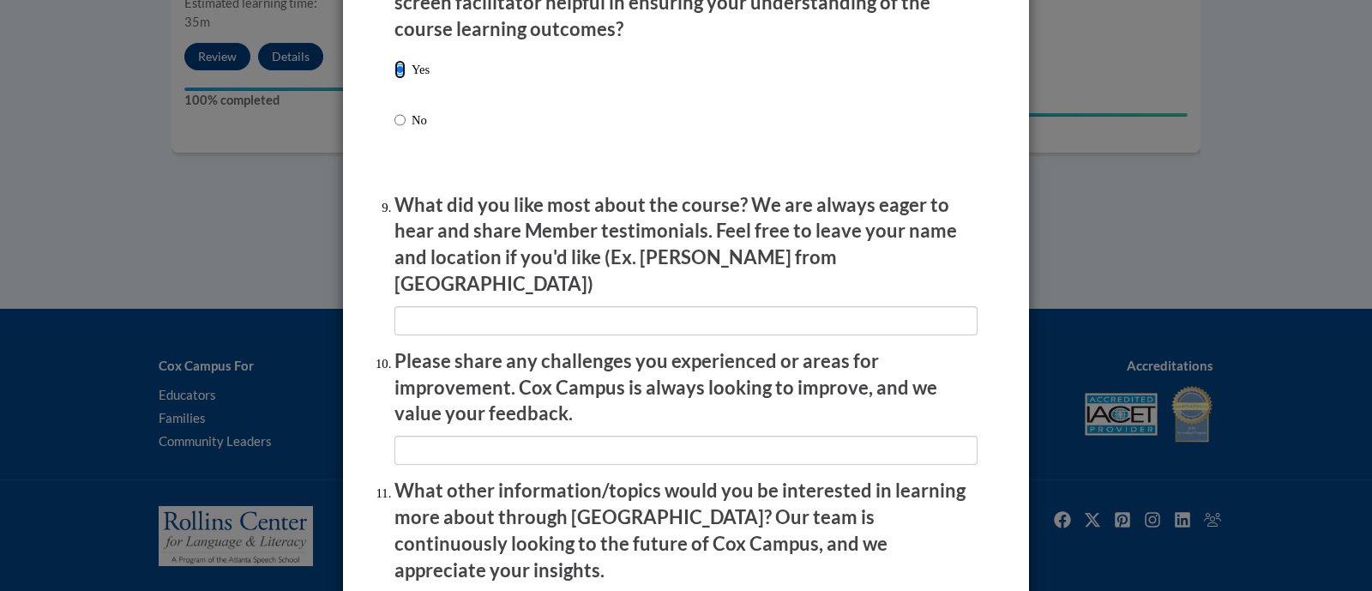
scroll to position [2976, 0]
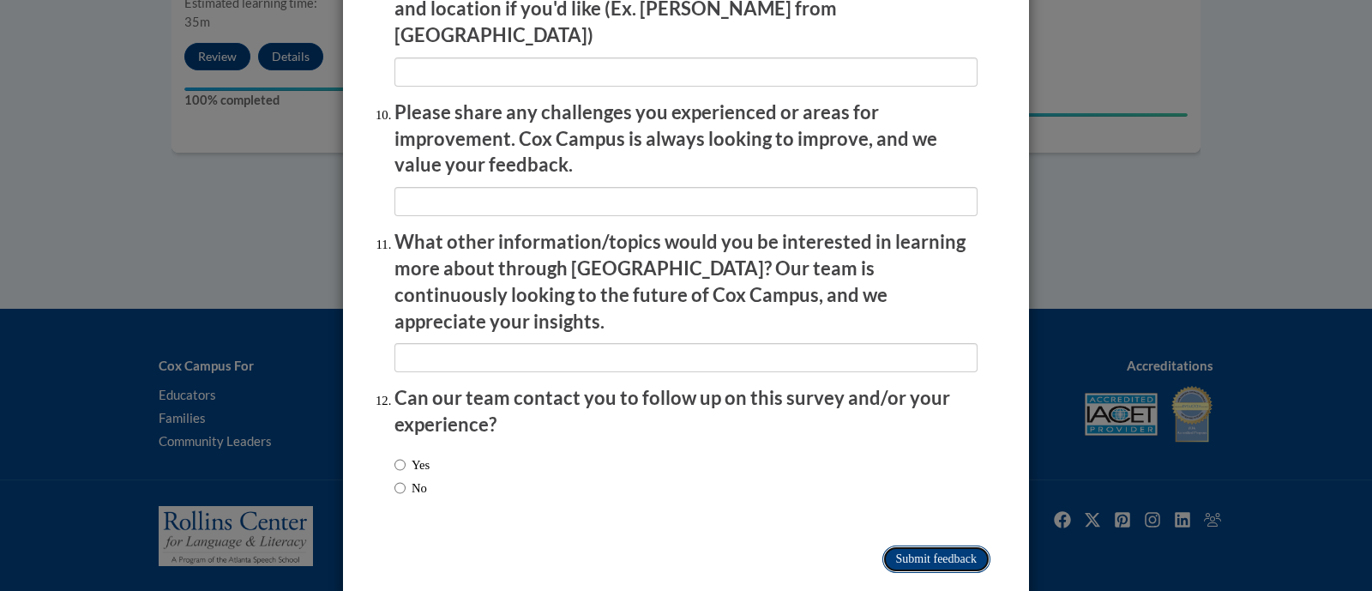
click at [787, 546] on input "Submit feedback" at bounding box center [937, 559] width 108 height 27
